Goal: Task Accomplishment & Management: Manage account settings

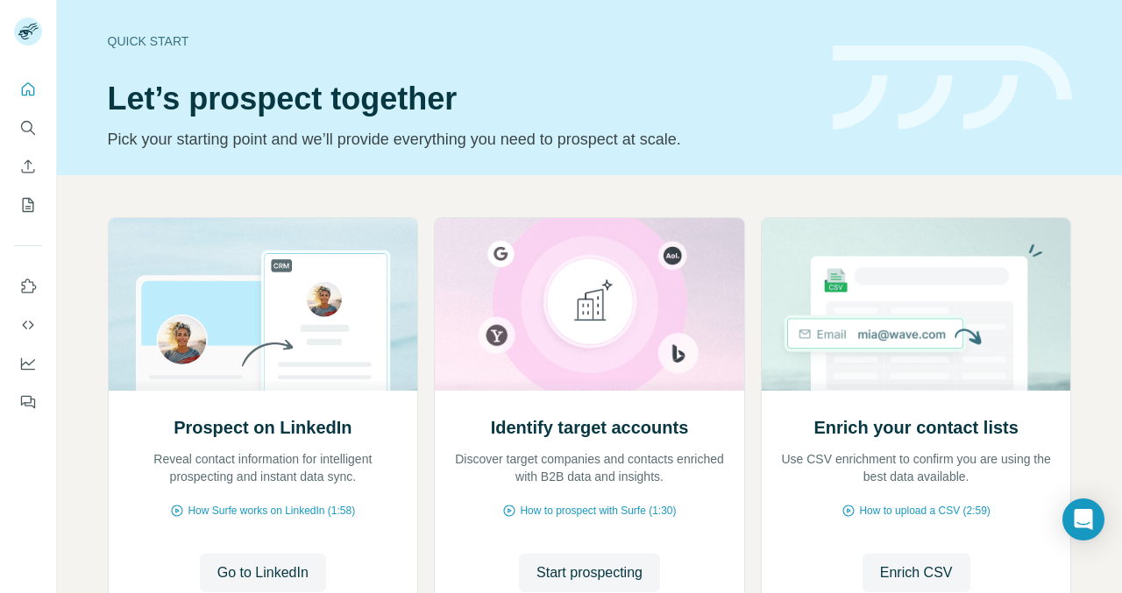
scroll to position [144, 0]
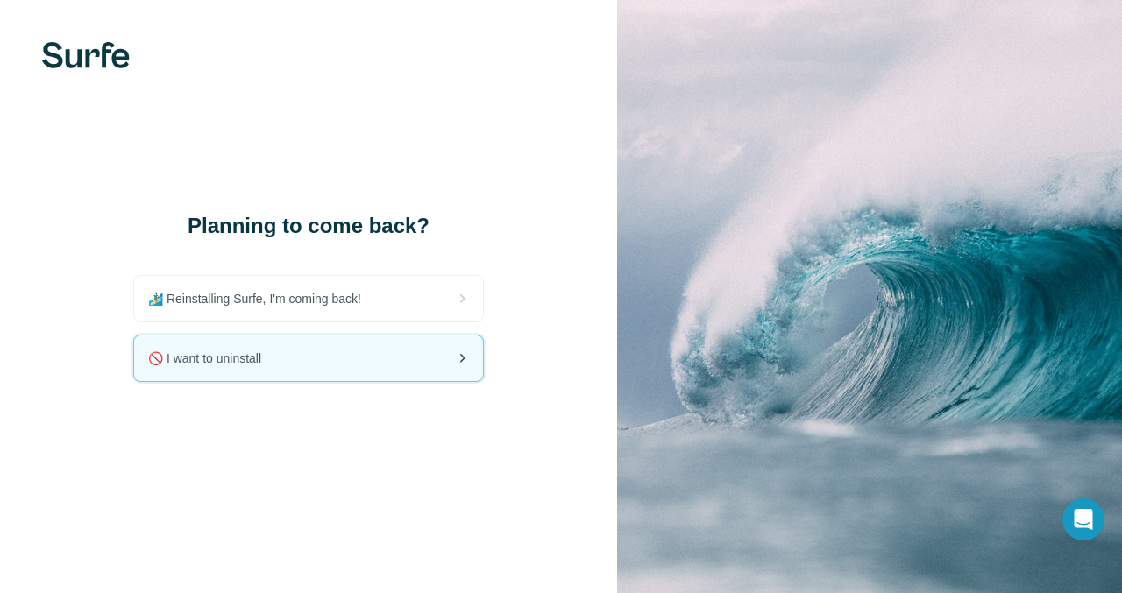
click at [225, 371] on div "🚫 I want to uninstall" at bounding box center [308, 359] width 349 height 46
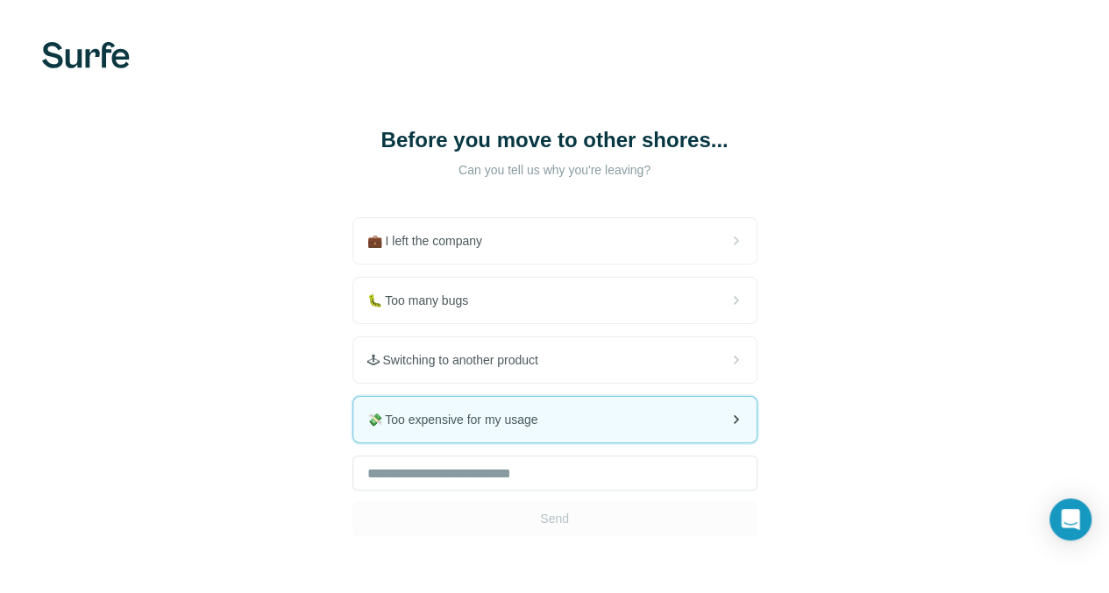
click at [406, 416] on div "💸 Too expensive for my usage" at bounding box center [554, 420] width 403 height 46
